Goal: Answer question/provide support: Share knowledge or assist other users

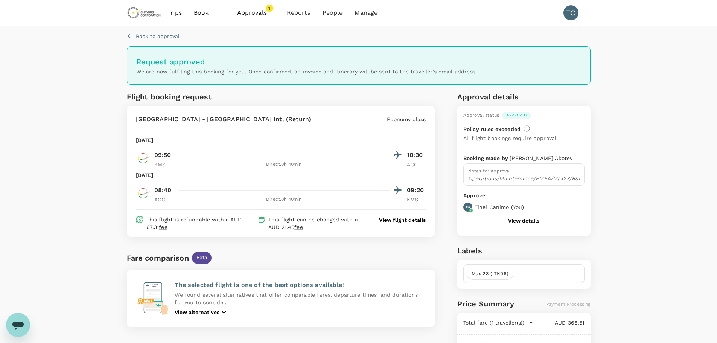
click at [203, 10] on span "Book" at bounding box center [201, 12] width 15 height 9
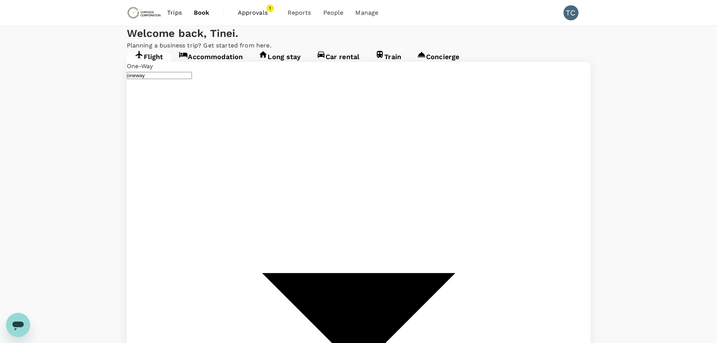
click at [176, 11] on span "Trips" at bounding box center [174, 12] width 15 height 9
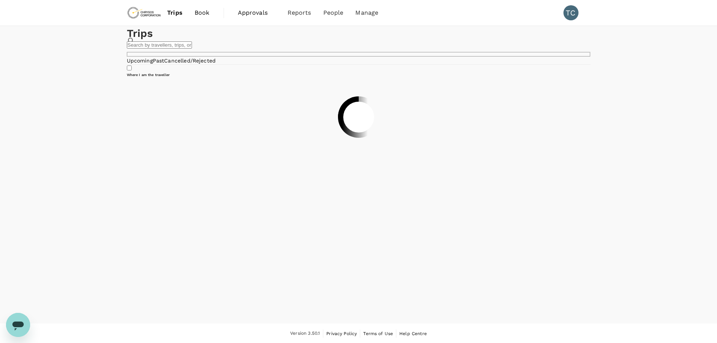
click at [192, 49] on input "text" at bounding box center [159, 44] width 65 height 7
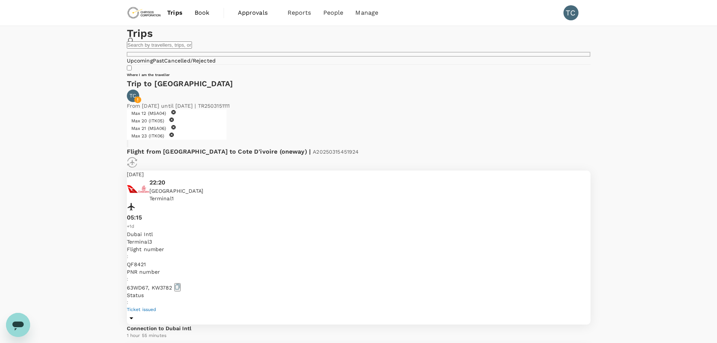
click at [192, 49] on input "text" at bounding box center [159, 44] width 65 height 7
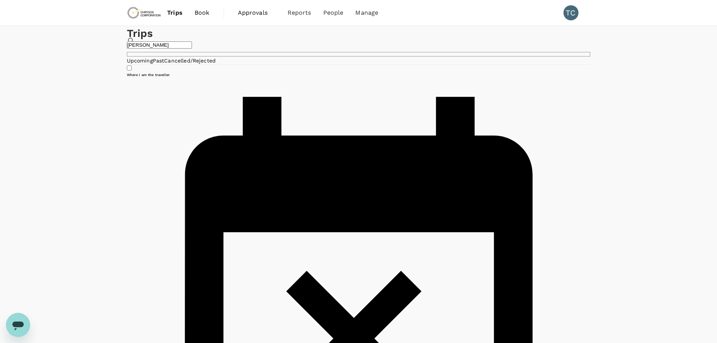
click at [192, 49] on input "alain" at bounding box center [159, 44] width 65 height 7
click at [165, 64] on link "Past" at bounding box center [159, 61] width 12 height 6
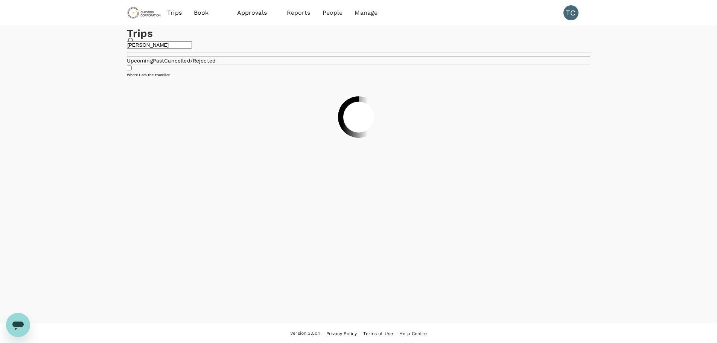
click at [192, 49] on input "alain" at bounding box center [159, 44] width 65 height 7
type input "a"
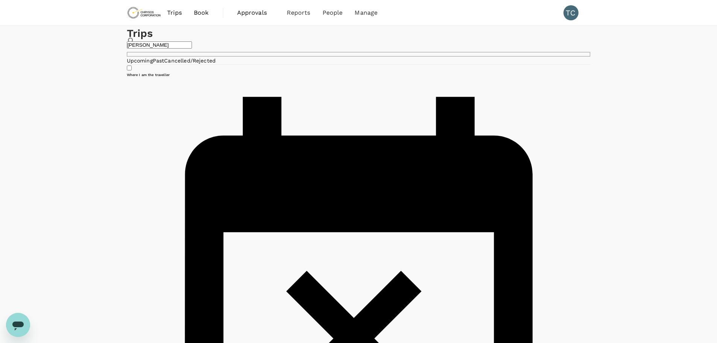
click at [174, 13] on span "Trips" at bounding box center [174, 12] width 15 height 9
click at [192, 49] on input "alain" at bounding box center [159, 44] width 65 height 7
type input "a"
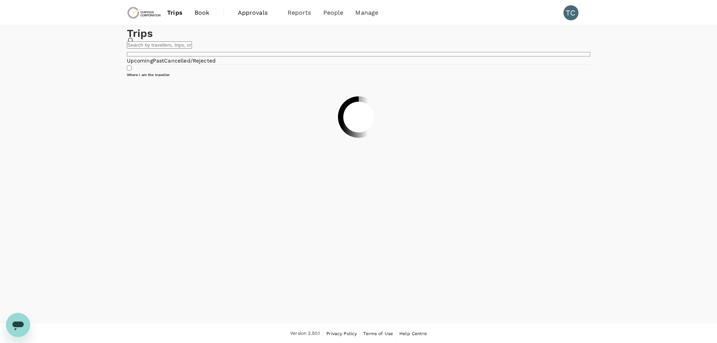
click at [254, 11] on span "Approvals" at bounding box center [257, 12] width 38 height 9
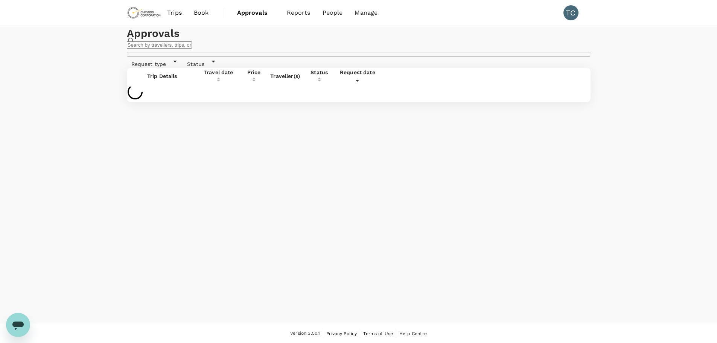
click at [192, 49] on input "text" at bounding box center [159, 44] width 65 height 7
type input "alain nzungundi"
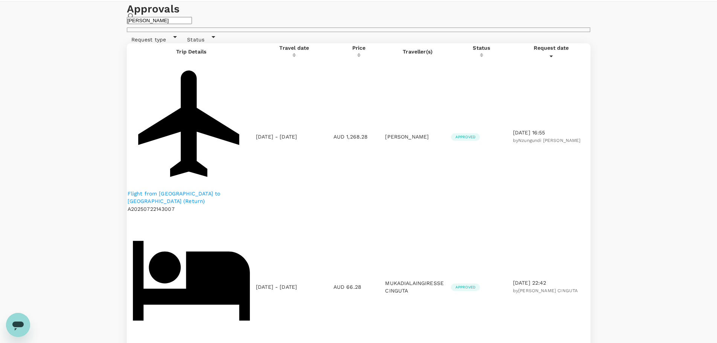
scroll to position [38, 0]
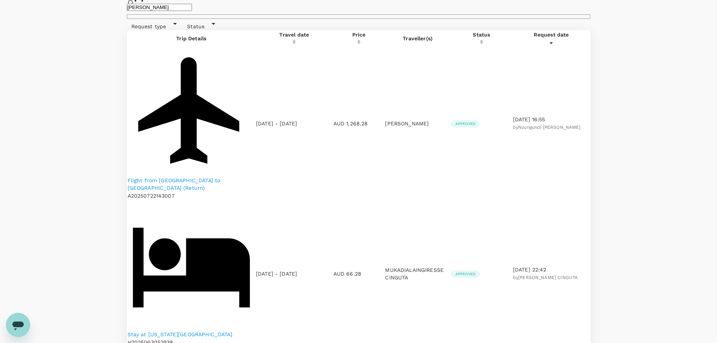
click at [209, 177] on p "Flight from Lubumbashi to Entebbe (Return)" at bounding box center [192, 184] width 128 height 15
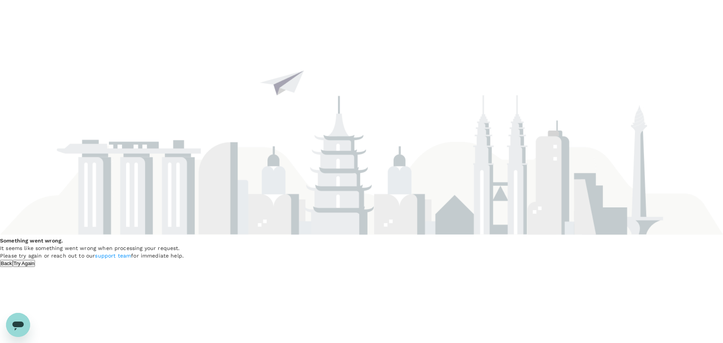
click at [35, 260] on button "Try Again" at bounding box center [24, 263] width 23 height 7
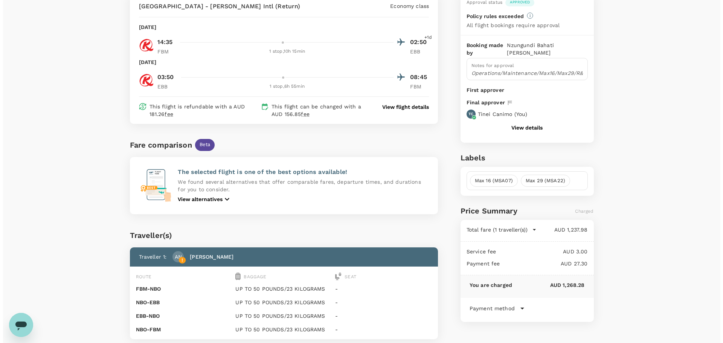
scroll to position [75, 0]
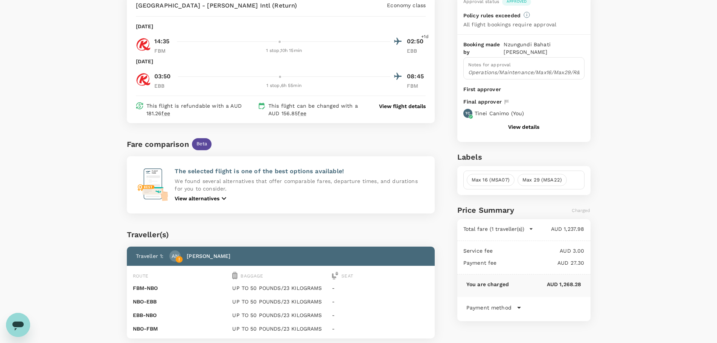
click at [396, 105] on p "View flight details" at bounding box center [402, 106] width 47 height 8
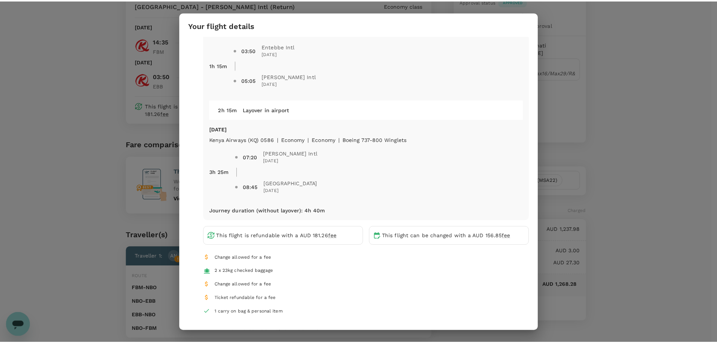
scroll to position [301, 0]
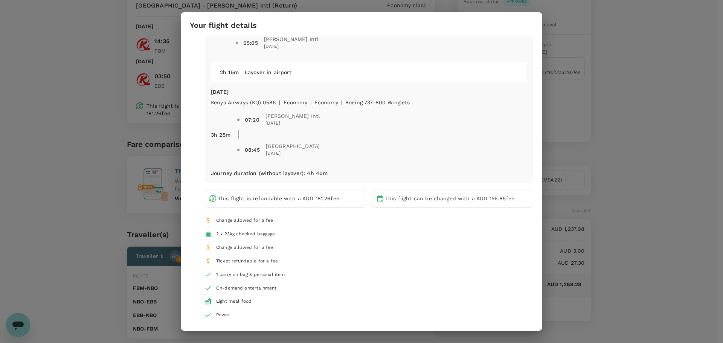
click at [650, 81] on div "Your flight details Depart flight FBM - EBB [DATE] Kenya Airways (KQ) 0586 | ec…" at bounding box center [361, 171] width 723 height 343
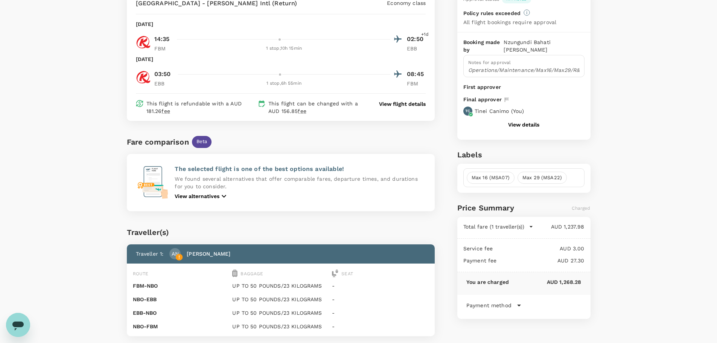
scroll to position [31, 0]
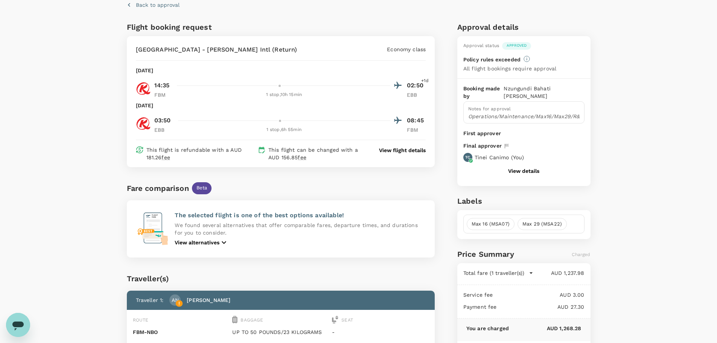
click at [525, 168] on button "View details" at bounding box center [523, 171] width 31 height 6
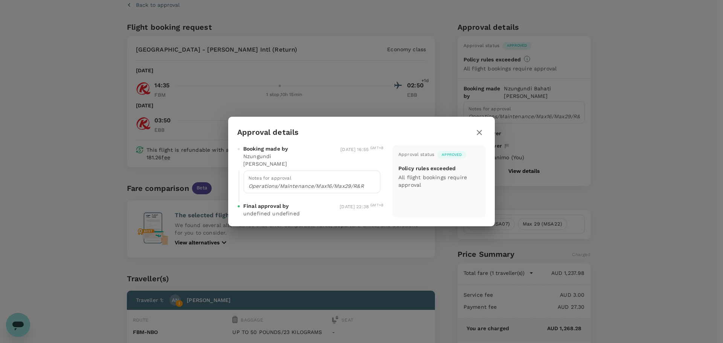
click at [479, 135] on icon "button" at bounding box center [479, 132] width 5 height 5
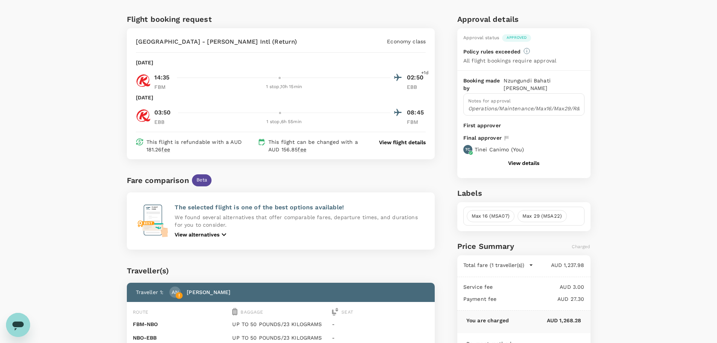
scroll to position [38, 0]
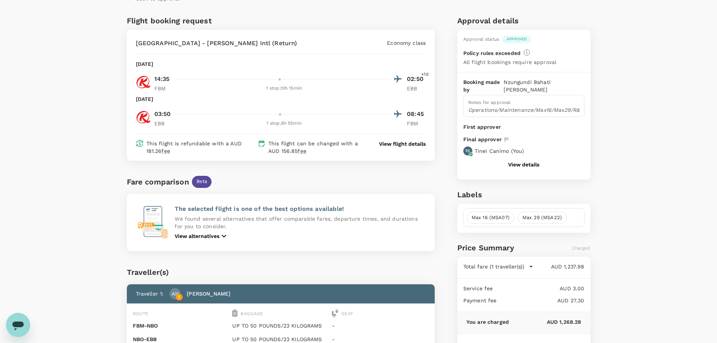
click at [20, 322] on icon "Open messaging window" at bounding box center [17, 326] width 11 height 9
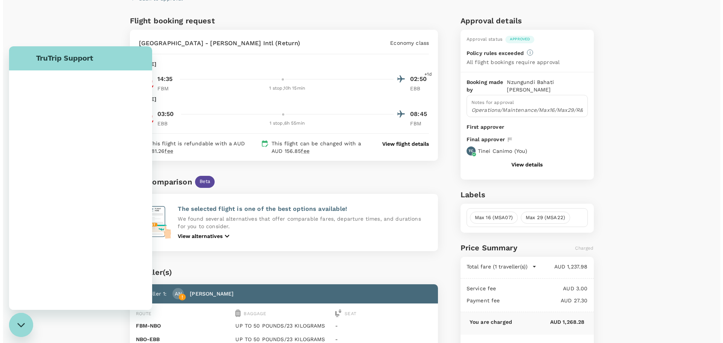
scroll to position [0, 0]
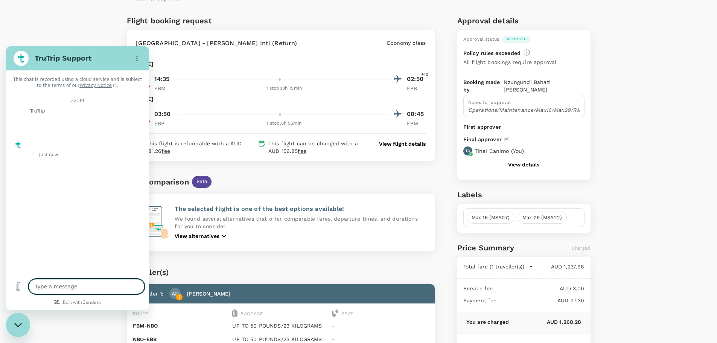
type textarea "x"
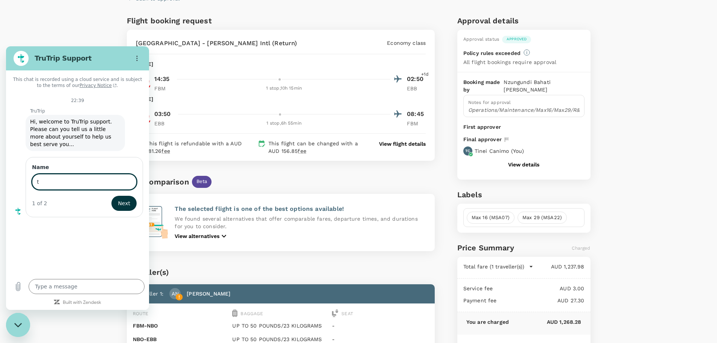
type input "[PERSON_NAME]"
click at [126, 199] on span "Next" at bounding box center [124, 203] width 12 height 9
type textarea "x"
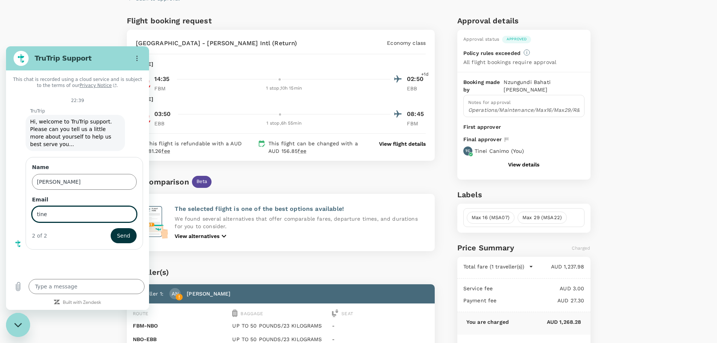
type input "[EMAIL_ADDRESS][DOMAIN_NAME]"
click at [119, 231] on span "Send" at bounding box center [123, 235] width 13 height 9
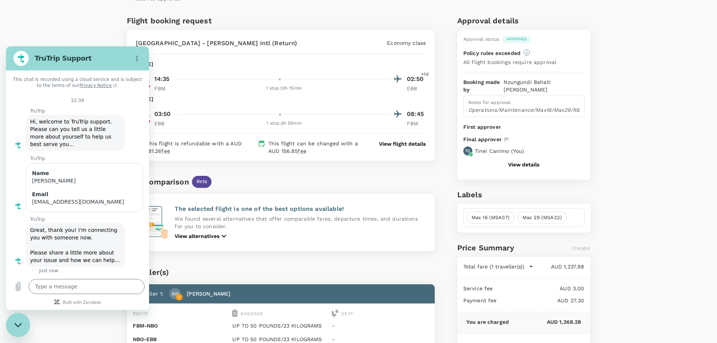
click at [376, 178] on div "Fare comparison Beta" at bounding box center [281, 182] width 308 height 12
click at [101, 28] on div "Back to approval Flight booking request [GEOGRAPHIC_DATA] - [PERSON_NAME] Intl …" at bounding box center [358, 227] width 717 height 479
type textarea "x"
click at [407, 143] on p "View flight details" at bounding box center [402, 144] width 47 height 8
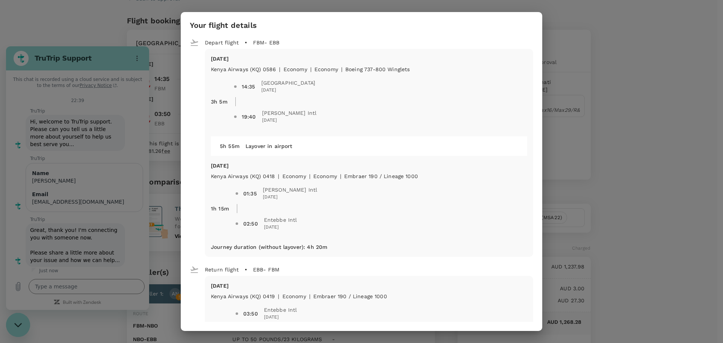
click at [640, 59] on div "Your flight details Depart flight FBM - EBB [DATE] Kenya Airways (KQ) 0586 | ec…" at bounding box center [361, 171] width 723 height 343
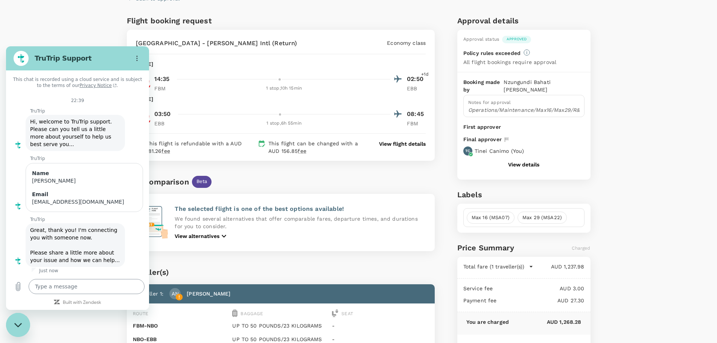
click at [83, 285] on textarea at bounding box center [87, 286] width 116 height 15
type textarea "P"
type textarea "x"
type textarea "Pl"
type textarea "x"
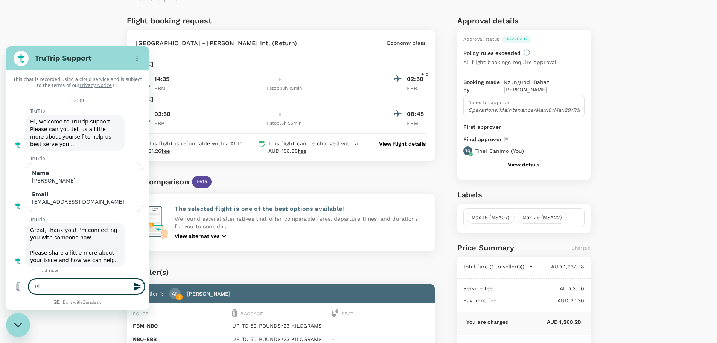
type textarea "Pla"
type textarea "x"
type textarea "Plas"
type textarea "x"
type textarea "Plase"
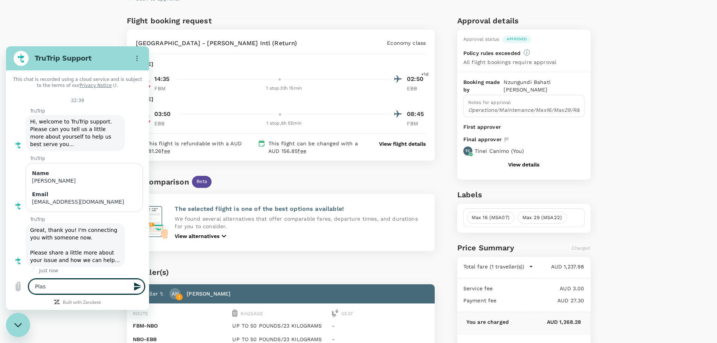
type textarea "x"
type textarea "Plase"
type textarea "x"
type textarea "Plase"
type textarea "x"
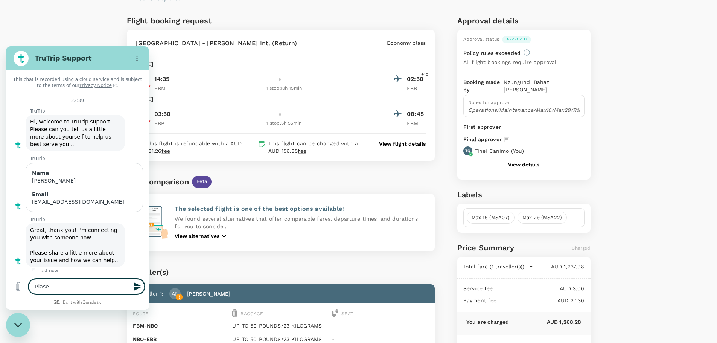
type textarea "Plas"
type textarea "x"
type textarea "Pla"
type textarea "x"
type textarea "Pl"
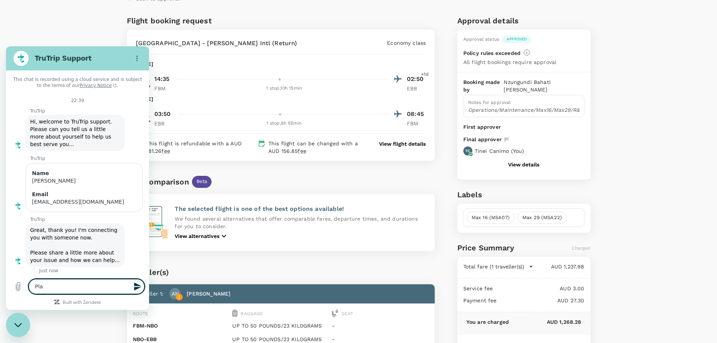
type textarea "x"
type textarea "Ple"
type textarea "x"
type textarea "Plea"
type textarea "x"
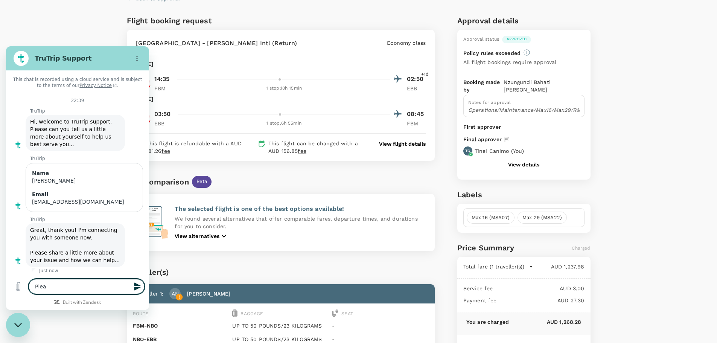
type textarea "Pleas"
type textarea "x"
type textarea "Please"
type textarea "x"
type textarea "Please"
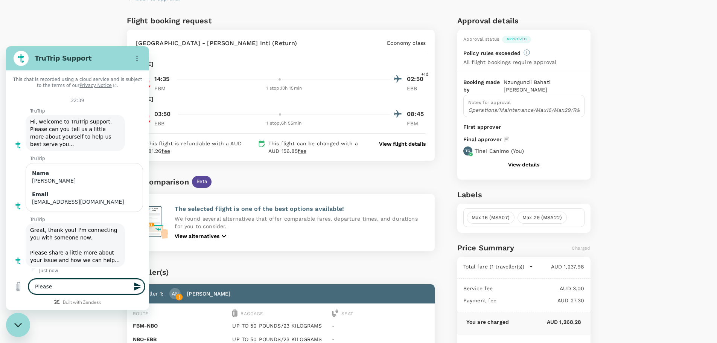
type textarea "x"
type textarea "Please c"
type textarea "x"
type textarea "Please ca"
type textarea "x"
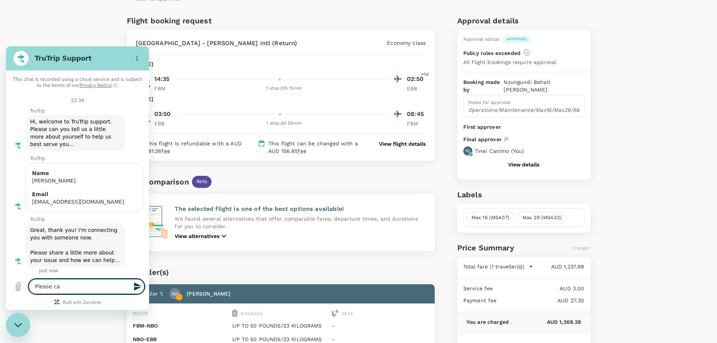
type textarea "Please can"
type textarea "x"
type textarea "Please canc"
type textarea "x"
type textarea "Please cance"
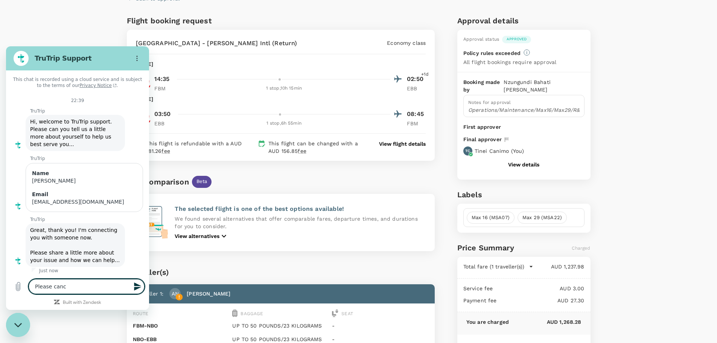
type textarea "x"
type textarea "Please cancel"
type textarea "x"
type textarea "Please cancel"
type textarea "x"
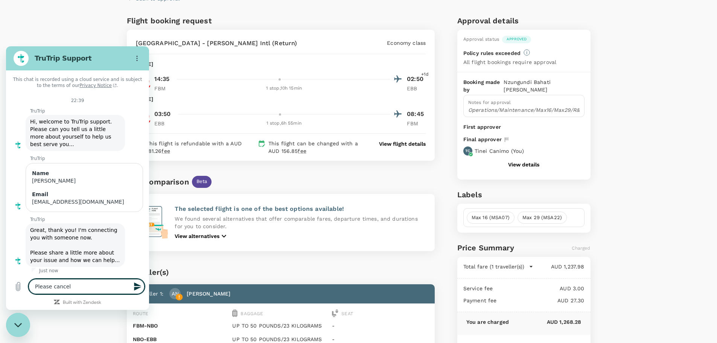
type textarea "Please cancel A"
type textarea "x"
type textarea "Please cancel Al"
type textarea "x"
type textarea "Please cancel Ala"
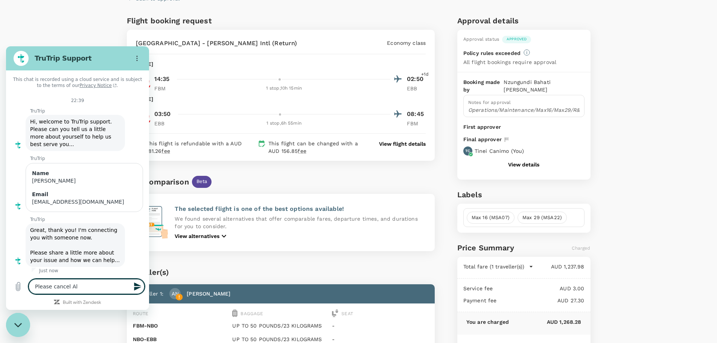
type textarea "x"
type textarea "Please cancel Alai"
type textarea "x"
type textarea "Please cancel [PERSON_NAME]"
type textarea "x"
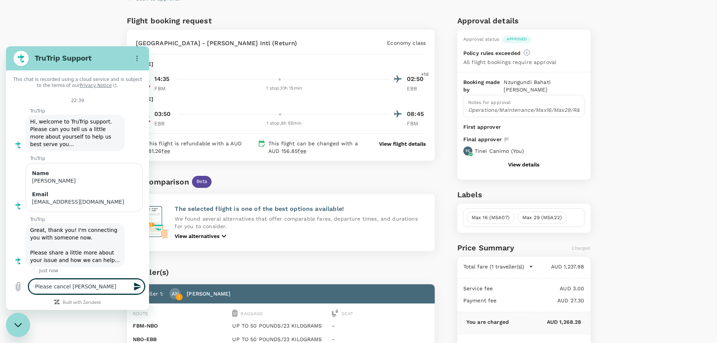
type textarea "Please cancel [PERSON_NAME]'"
type textarea "x"
type textarea "Please cancel [PERSON_NAME]'s"
type textarea "x"
type textarea "Please cancel [PERSON_NAME]'s"
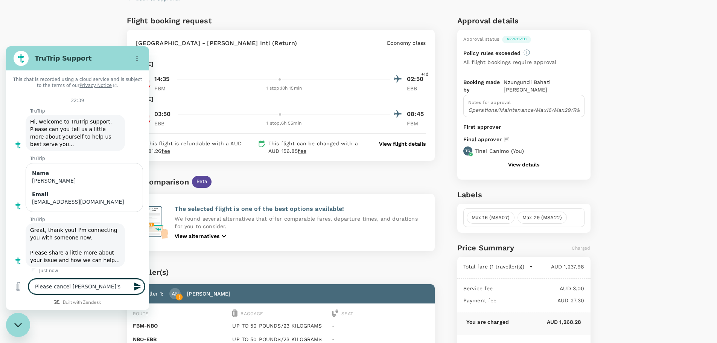
type textarea "x"
type textarea "Please cancel [PERSON_NAME]'s f"
type textarea "x"
type textarea "Please cancel [PERSON_NAME]'s fl"
type textarea "x"
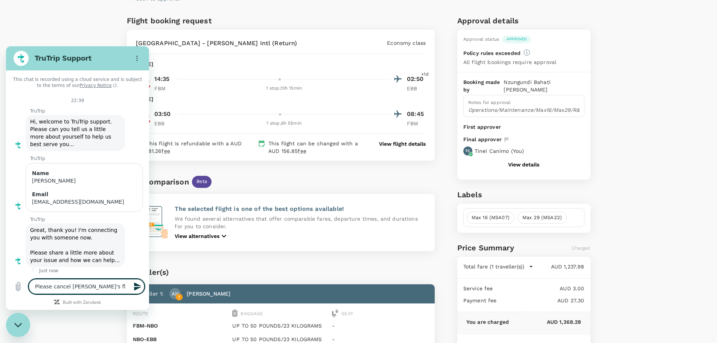
type textarea "Please cancel [PERSON_NAME]'s fli"
type textarea "x"
type textarea "Please cancel [PERSON_NAME]'s flig"
type textarea "x"
type textarea "Please cancel [PERSON_NAME]'s fligh"
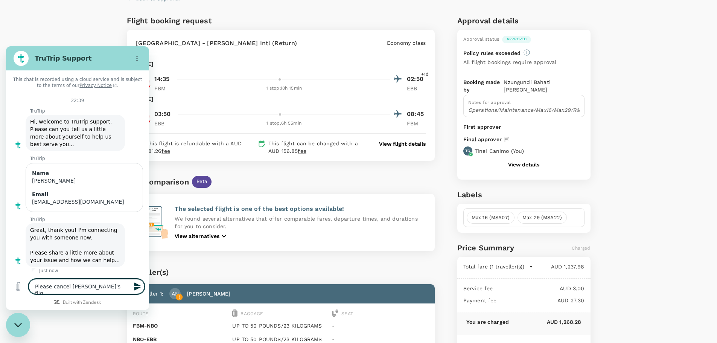
type textarea "x"
type textarea "Please cancel [PERSON_NAME]'s flight"
type textarea "x"
type textarea "Please cancel Alains flight"
type textarea "x"
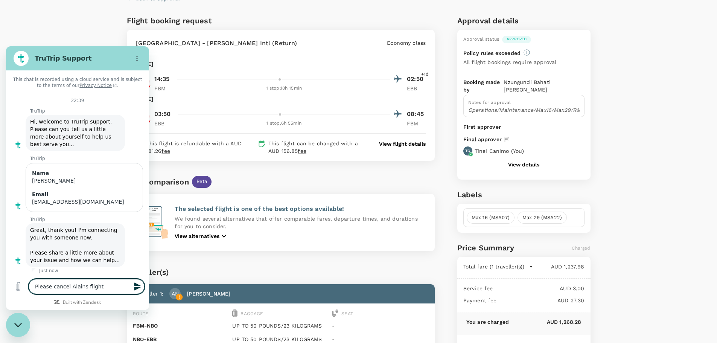
type textarea "Please cancel [PERSON_NAME]"
type textarea "x"
type textarea "Please cancel [PERSON_NAME]"
type textarea "x"
type textarea "Please cancel [PERSON_NAME] flight"
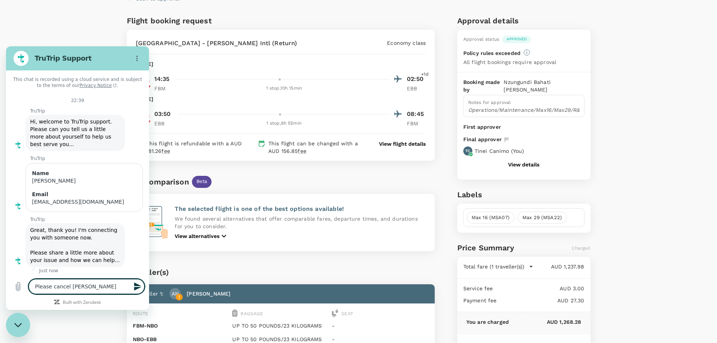
type textarea "x"
type textarea "Please cancel [PERSON_NAME] flight"
type textarea "x"
type textarea "Please cancel [PERSON_NAME] flight"
type textarea "x"
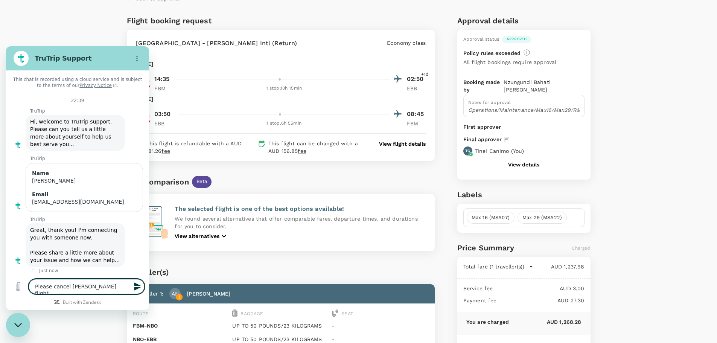
type textarea "Please cancel [PERSON_NAME] flight"
type textarea "x"
type textarea "Please cancel [PERSON_NAME] flight"
type textarea "x"
type textarea "Please cancel [PERSON_NAME] flight"
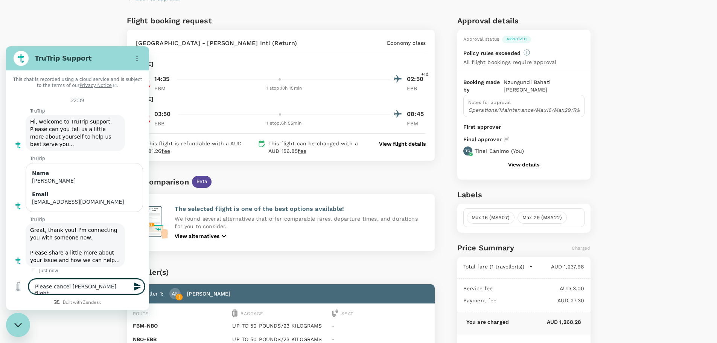
type textarea "x"
type textarea "Please cancel [PERSON_NAME] flight"
type textarea "x"
type textarea "Please cancel [PERSON_NAME] flight"
type textarea "x"
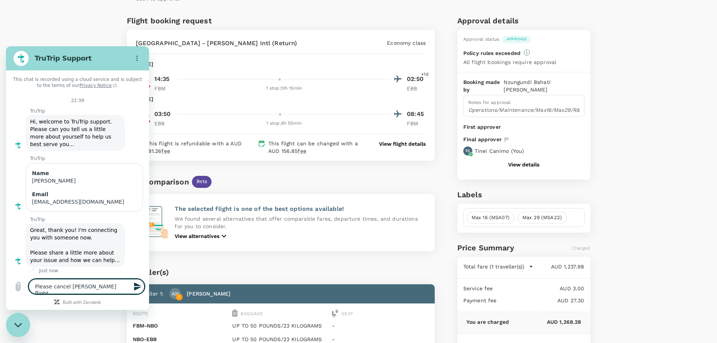
type textarea "Please cancel [PERSON_NAME] flight"
type textarea "x"
type textarea "Please cancel [PERSON_NAME]' flight"
type textarea "x"
type textarea "Please cancel [PERSON_NAME]'s flight"
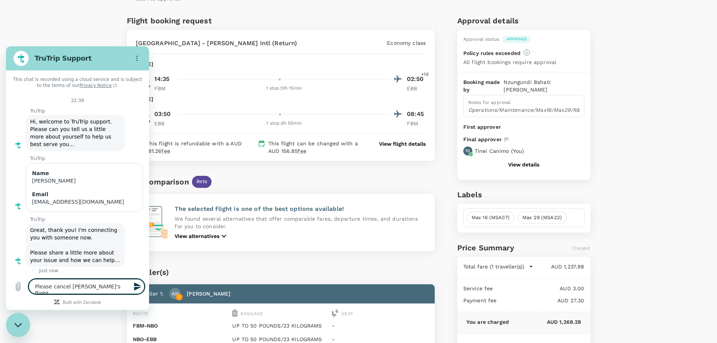
type textarea "x"
type textarea "Please cancel [PERSON_NAME]'s flight"
type textarea "x"
type textarea "Please cancel [PERSON_NAME]'s flight"
type textarea "x"
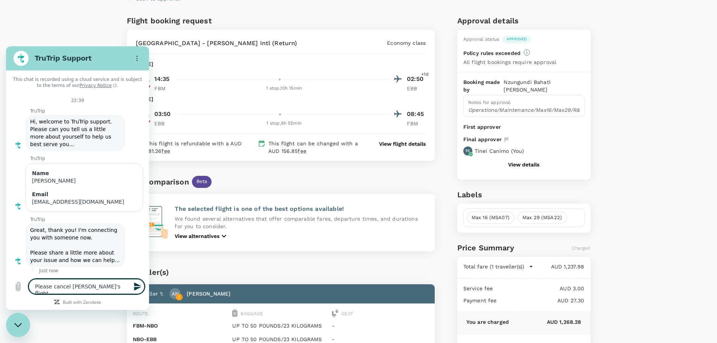
type textarea "Please cancel [PERSON_NAME]'s flight"
type textarea "x"
type textarea "Please cancel [PERSON_NAME]'s flight a"
type textarea "x"
type textarea "Please cancel [PERSON_NAME]'s flight as"
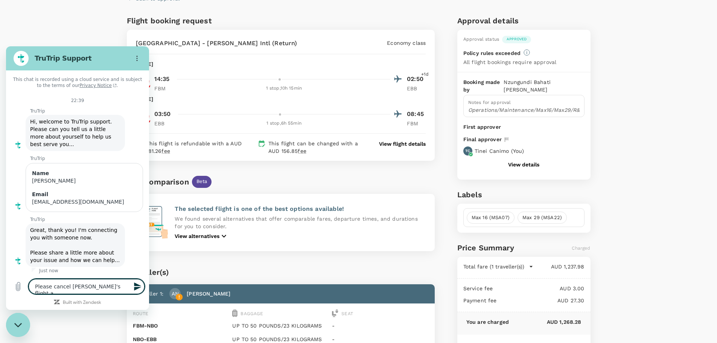
type textarea "x"
type textarea "Please cancel [PERSON_NAME]'s flight as"
type textarea "x"
type textarea "Please cancel [PERSON_NAME]'s flight as h"
type textarea "x"
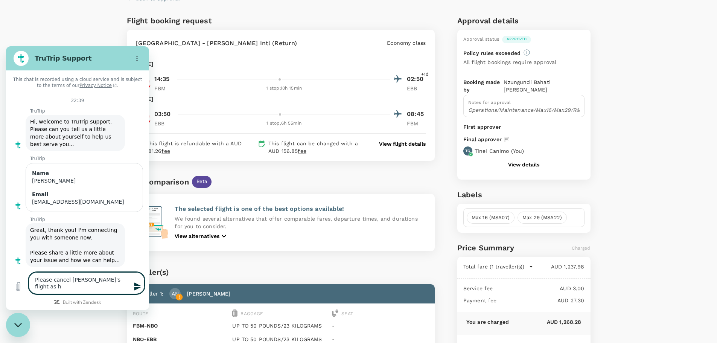
type textarea "Please cancel [PERSON_NAME]'s flight as he"
type textarea "x"
type textarea "Please cancel [PERSON_NAME]'s flight as he"
type textarea "x"
type textarea "Please cancel [PERSON_NAME]'s flight as he c"
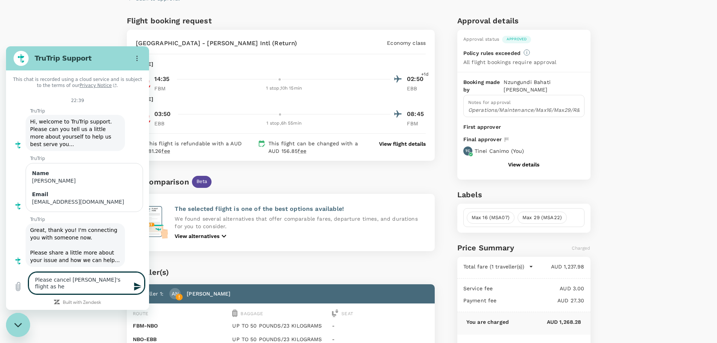
type textarea "x"
type textarea "Please cancel [PERSON_NAME]'s flight as he ca"
type textarea "x"
type textarea "Please cancel [PERSON_NAME]'s flight as he can"
type textarea "x"
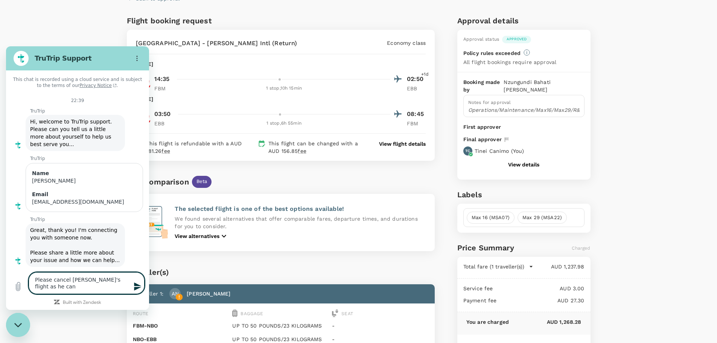
type textarea "Please cancel [PERSON_NAME]'s flight as he [PERSON_NAME]"
type textarea "x"
type textarea "Please cancel [PERSON_NAME]'s flight as he canno"
type textarea "x"
type textarea "Please cancel [PERSON_NAME]'s flight as he cannot"
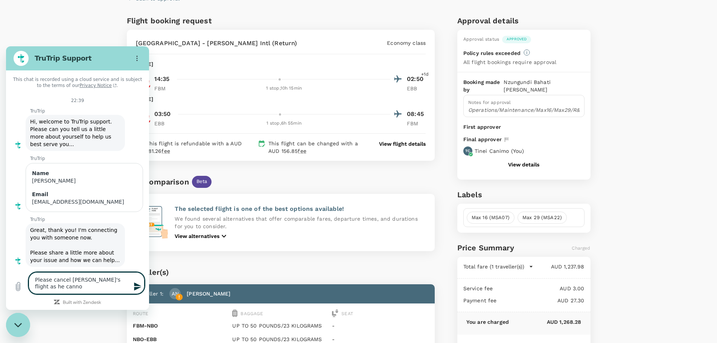
type textarea "x"
type textarea "Please cancel [PERSON_NAME]'s flight as he cannot"
type textarea "x"
type textarea "Please cancel [PERSON_NAME]'s flight as he cannot t"
type textarea "x"
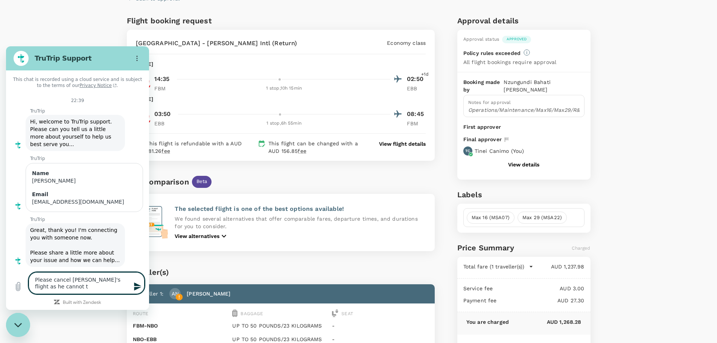
type textarea "Please cancel [PERSON_NAME]'s flight as he cannot tr"
type textarea "x"
type textarea "Please cancel [PERSON_NAME]'s flight as he cannot tra"
type textarea "x"
type textarea "Please cancel [PERSON_NAME]'s flight as he cannot trav"
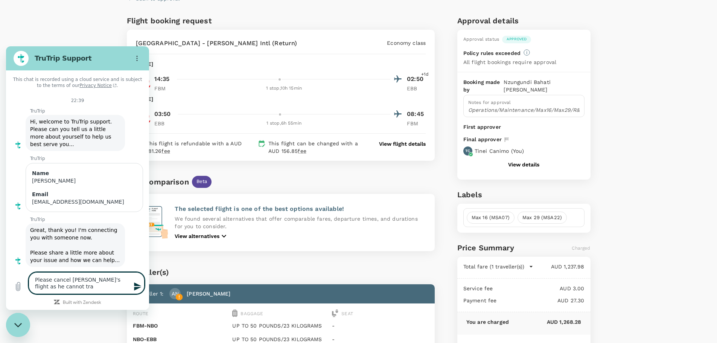
type textarea "x"
type textarea "Please cancel [PERSON_NAME]'s flight as he cannot trave"
type textarea "x"
type textarea "Please cancel [PERSON_NAME]'s flight as he cannot travel"
type textarea "x"
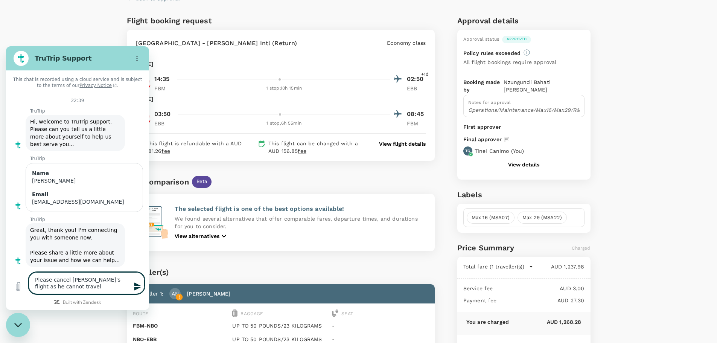
type textarea "Please cancel [PERSON_NAME]'s flight as he cannot travel"
type textarea "x"
type textarea "Please cancel [PERSON_NAME]'s flight as he cannot travel b"
type textarea "x"
type textarea "Please cancel [PERSON_NAME]'s flight as he cannot travel be"
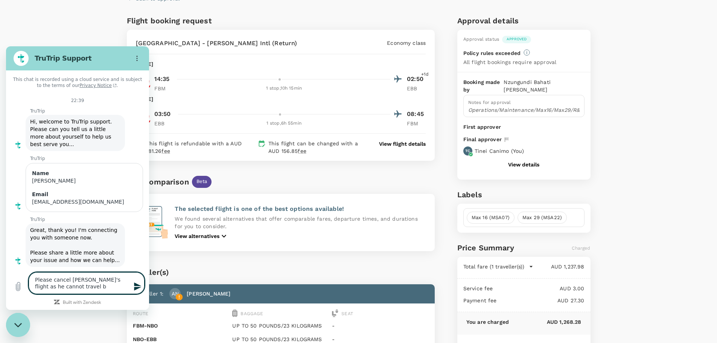
type textarea "x"
type textarea "Please cancel [PERSON_NAME]'s flight as he cannot travel bec"
type textarea "x"
type textarea "Please cancel [PERSON_NAME]'s flight as he cannot travel beca"
type textarea "x"
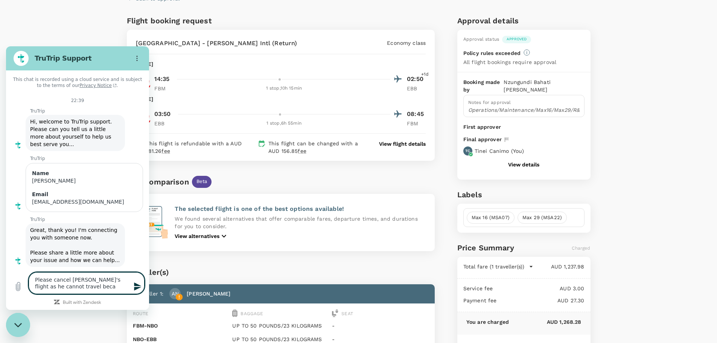
type textarea "Please cancel [PERSON_NAME]'s flight as he cannot travel becau"
type textarea "x"
type textarea "Please cancel [PERSON_NAME]'s flight as he cannot travel becaus"
type textarea "x"
type textarea "Please cancel [PERSON_NAME]'s flight as he cannot travel because"
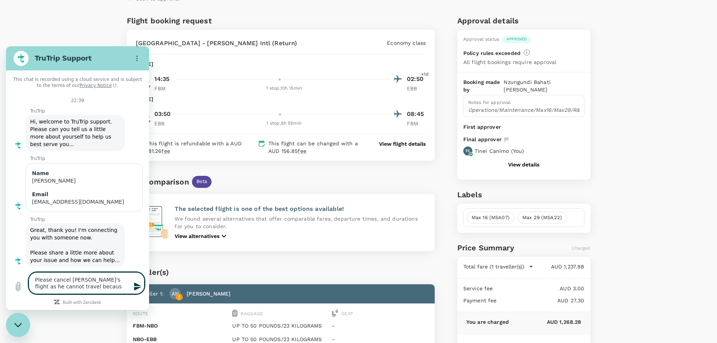
type textarea "x"
type textarea "Please cancel [PERSON_NAME]'s flight as he cannot travel because"
type textarea "x"
type textarea "Please cancel [PERSON_NAME]'s flight as he cannot travel because h"
type textarea "x"
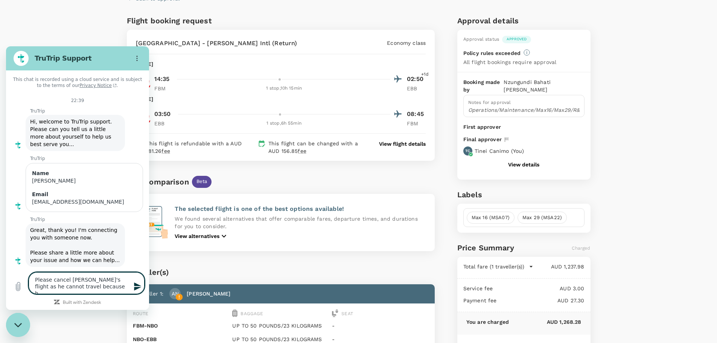
type textarea "Please cancel [PERSON_NAME]'s flight as he cannot travel because he"
type textarea "x"
type textarea "Please cancel [PERSON_NAME]'s flight as he cannot travel because he"
type textarea "x"
type textarea "Please cancel [PERSON_NAME]'s flight as he cannot travel because he i"
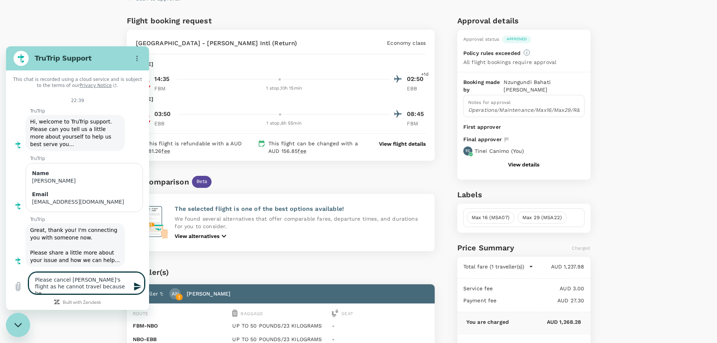
type textarea "x"
type textarea "Please cancel [PERSON_NAME]'s flight as he cannot travel because he is"
type textarea "x"
type textarea "Please cancel [PERSON_NAME]'s flight as he cannot travel because he is"
type textarea "x"
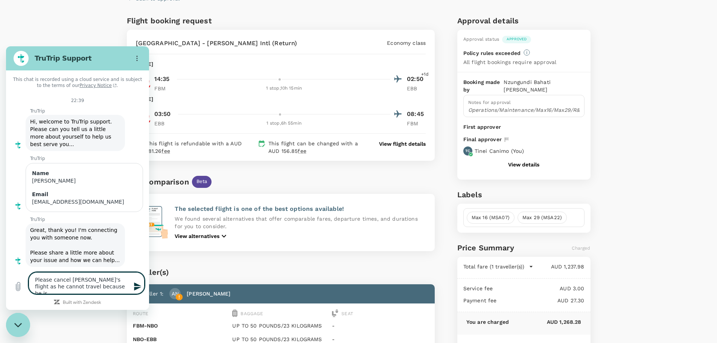
type textarea "Please cancel [PERSON_NAME]'s flight as he cannot travel because he is s"
type textarea "x"
type textarea "Please cancel [PERSON_NAME]'s flight as he cannot travel because he is si"
type textarea "x"
type textarea "Please cancel [PERSON_NAME]'s flight as he cannot travel because he is sic"
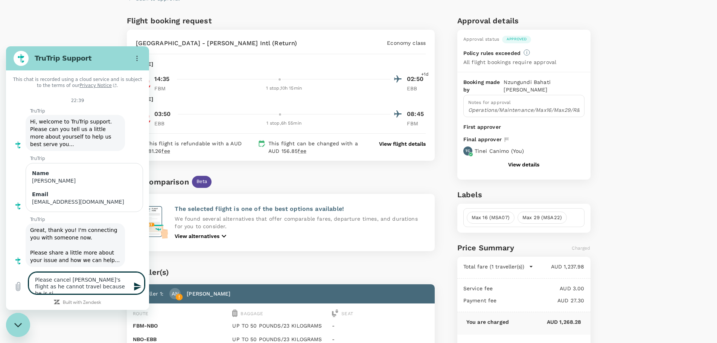
type textarea "x"
type textarea "Please cancel [PERSON_NAME]'s flight as he cannot travel because he is sick"
type textarea "x"
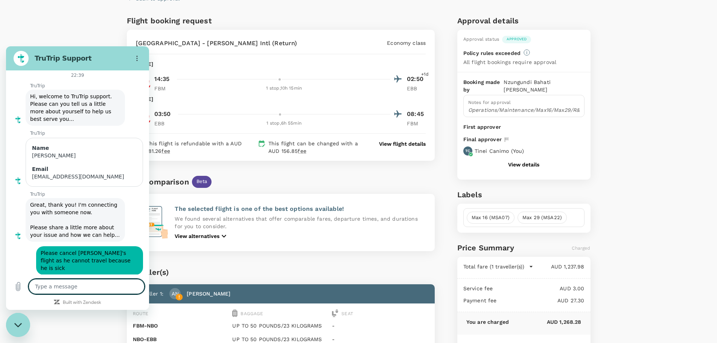
scroll to position [27, 0]
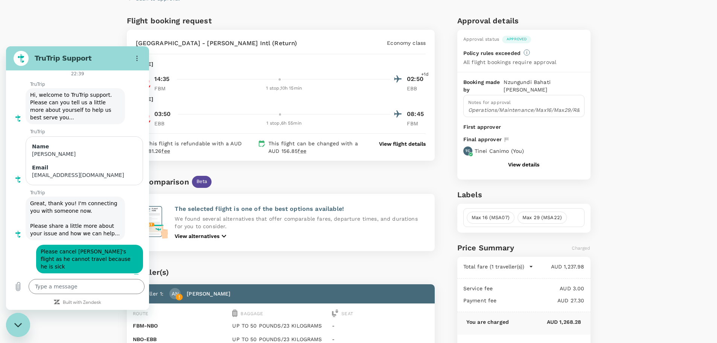
click at [329, 64] on div "[DATE]" at bounding box center [281, 64] width 290 height 8
click at [20, 323] on icon "Close messaging window" at bounding box center [18, 325] width 8 height 5
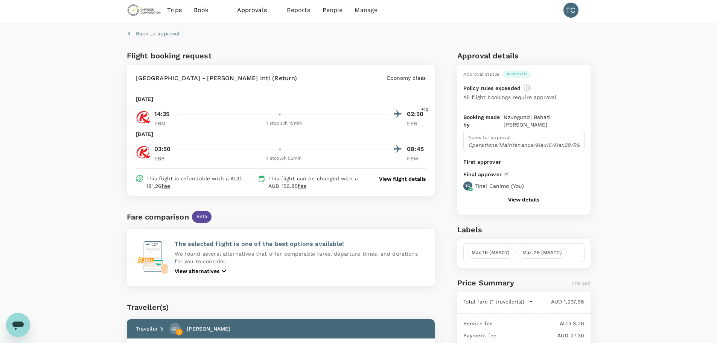
scroll to position [0, 0]
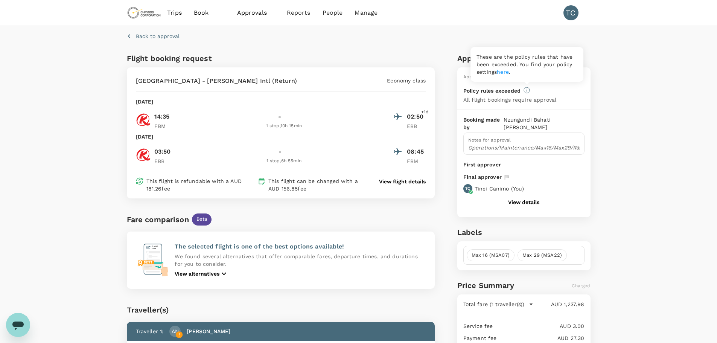
click at [528, 91] on icon at bounding box center [527, 90] width 6 height 6
click at [308, 75] on div "[GEOGRAPHIC_DATA] - [PERSON_NAME] Intl (Return) Economy class [DATE] 14:35 02:5…" at bounding box center [281, 132] width 308 height 131
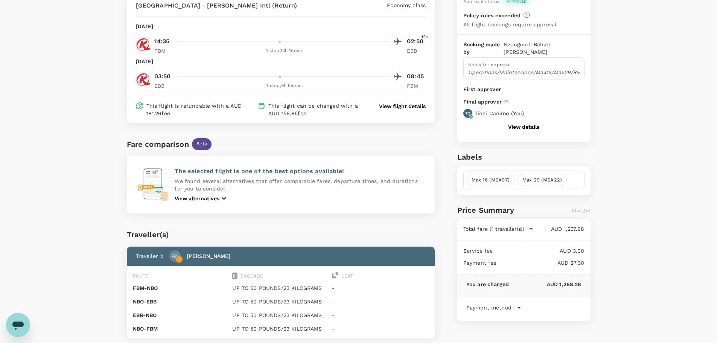
scroll to position [38, 0]
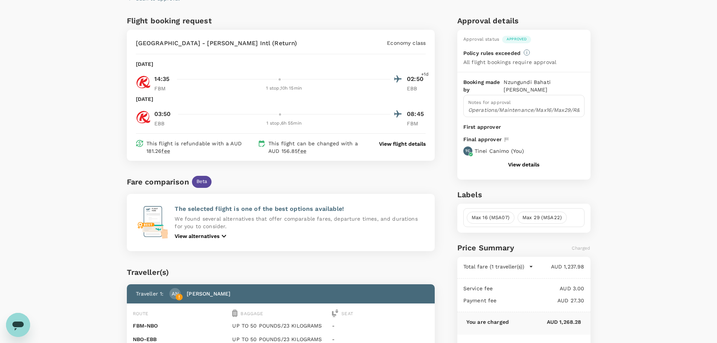
click at [22, 323] on icon "Open messaging window" at bounding box center [17, 326] width 11 height 9
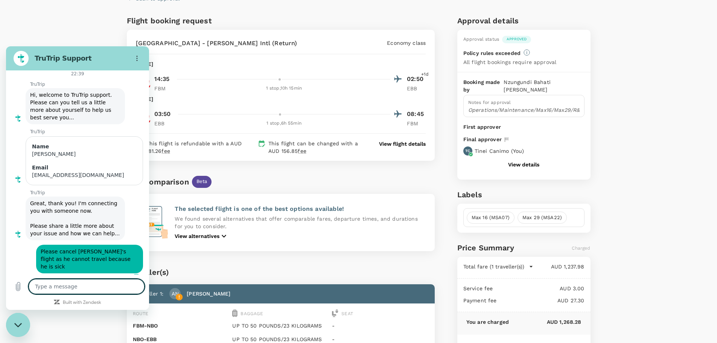
click at [341, 163] on div "Fare comparison Beta The selected flight is one of the best options available! …" at bounding box center [279, 206] width 311 height 90
click at [81, 27] on div "Back to approval Flight booking request [GEOGRAPHIC_DATA] - [PERSON_NAME] Intl …" at bounding box center [358, 227] width 717 height 479
click at [679, 196] on div "Back to approval Flight booking request [GEOGRAPHIC_DATA] - [PERSON_NAME] Intl …" at bounding box center [358, 227] width 717 height 479
click at [21, 325] on icon "Close messaging window" at bounding box center [18, 325] width 8 height 5
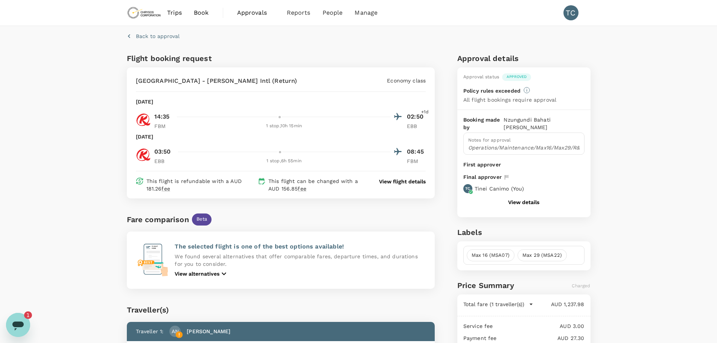
drag, startPoint x: 305, startPoint y: 105, endPoint x: 369, endPoint y: 44, distance: 87.9
click at [369, 44] on div "Back to approval" at bounding box center [357, 34] width 467 height 23
click at [18, 325] on icon "Open messaging window, 1 unread message" at bounding box center [17, 326] width 11 height 9
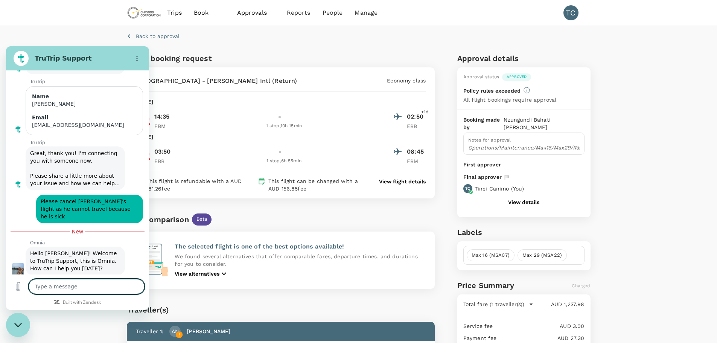
scroll to position [79, 0]
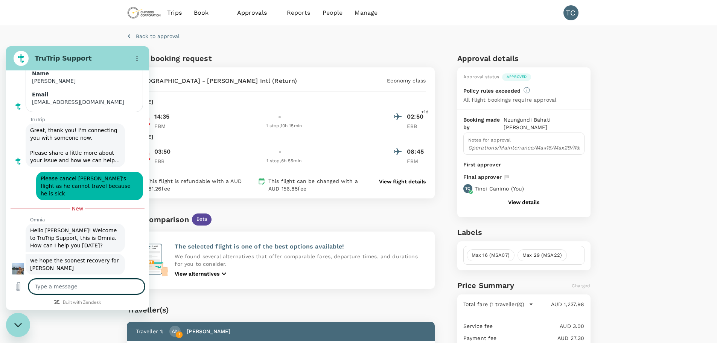
click at [59, 287] on textarea at bounding box center [87, 286] width 116 height 15
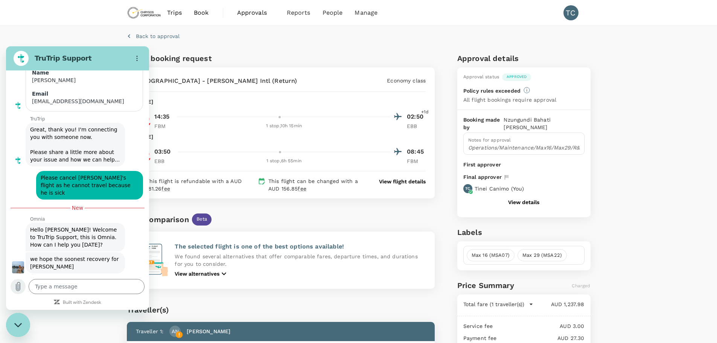
click at [16, 287] on icon "Upload file" at bounding box center [18, 286] width 4 height 9
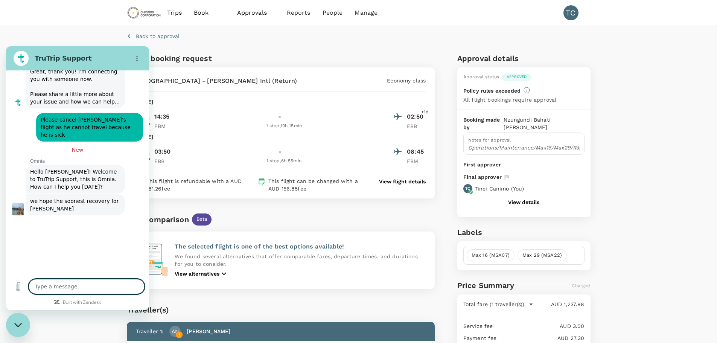
scroll to position [160, 0]
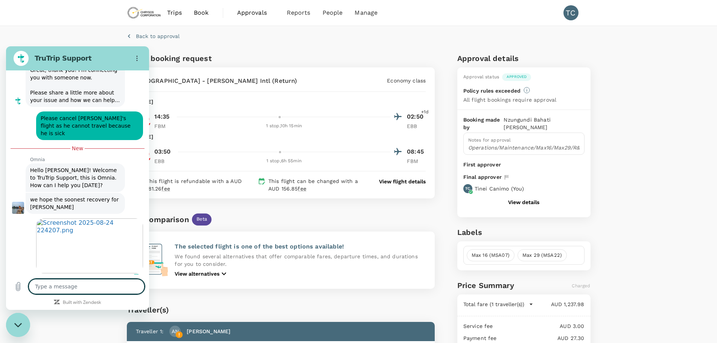
click at [391, 213] on div "Fare comparison Beta" at bounding box center [281, 219] width 308 height 12
type textarea "x"
